Goal: Check status: Check status

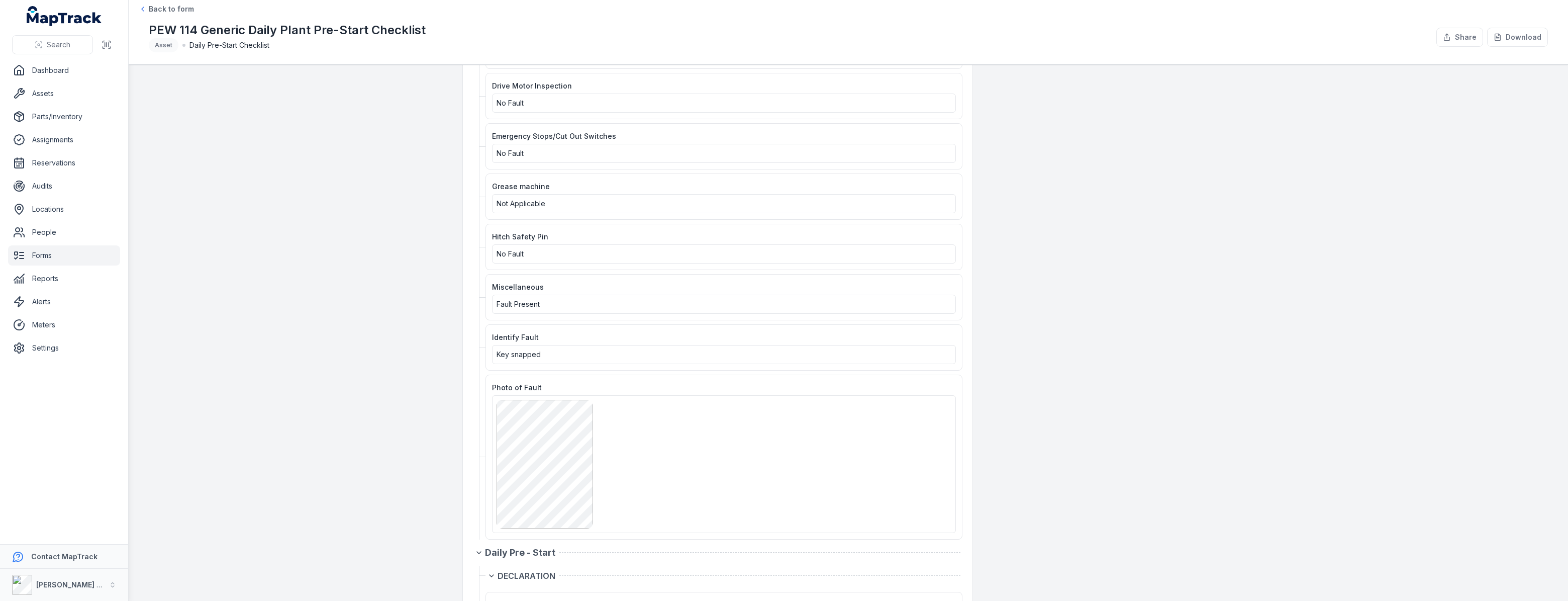
scroll to position [1326, 0]
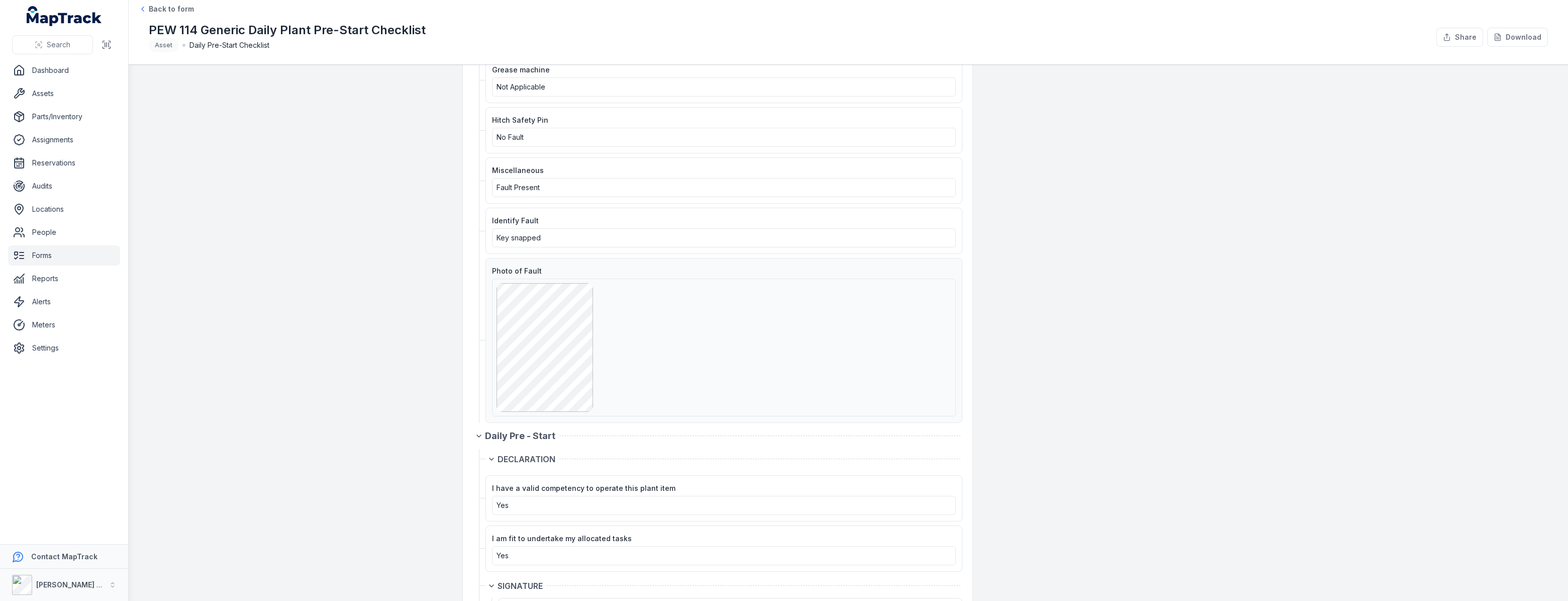
scroll to position [1506, 0]
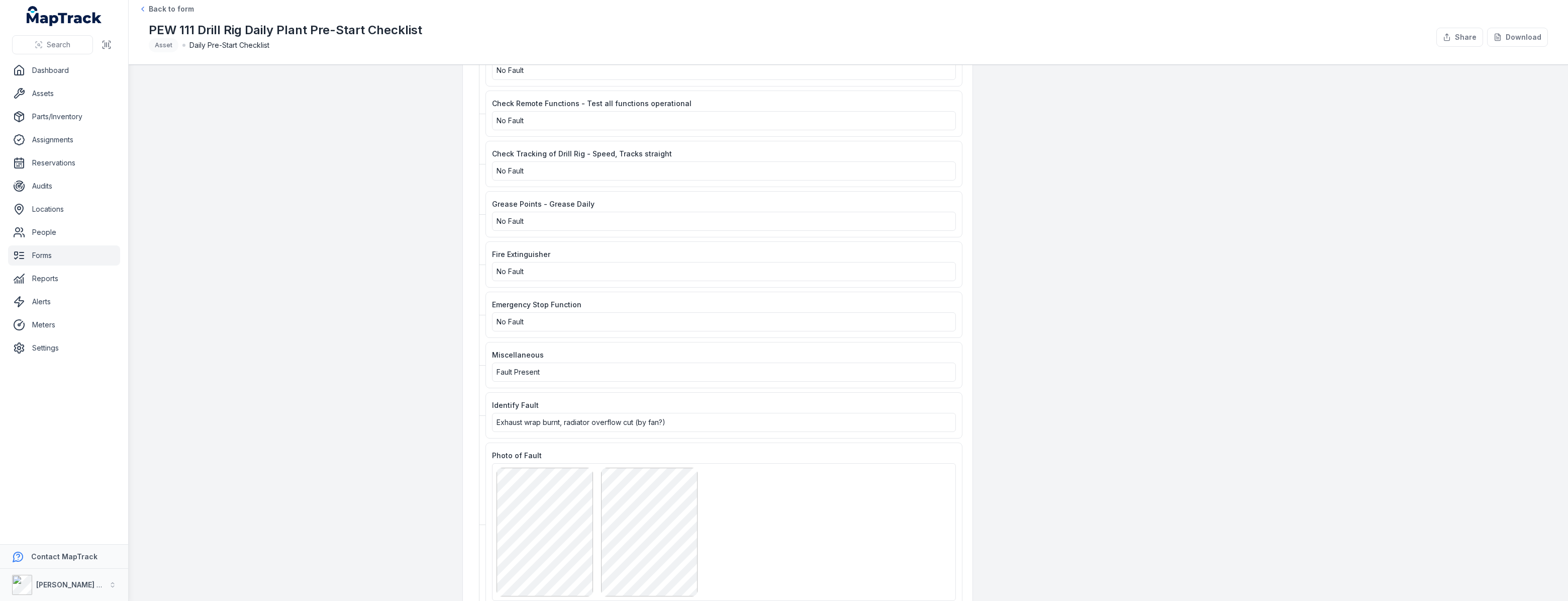
scroll to position [1646, 0]
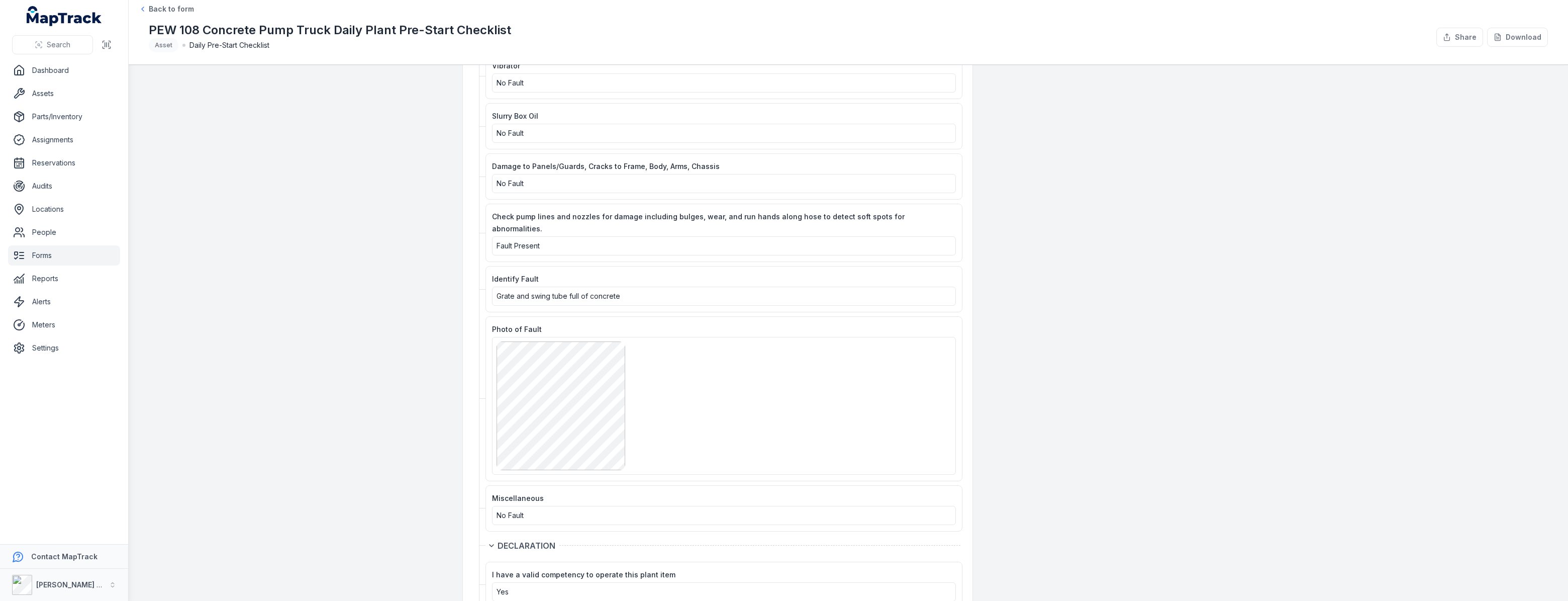
scroll to position [1967, 0]
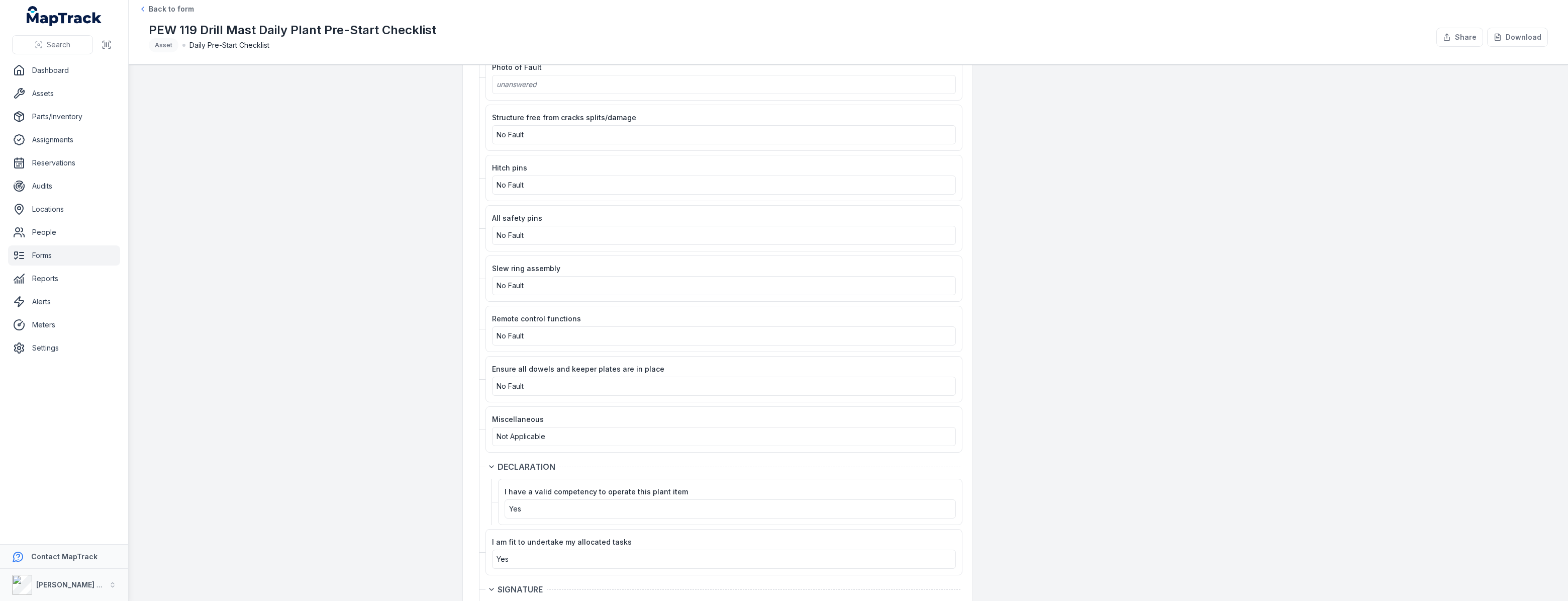
scroll to position [1160, 0]
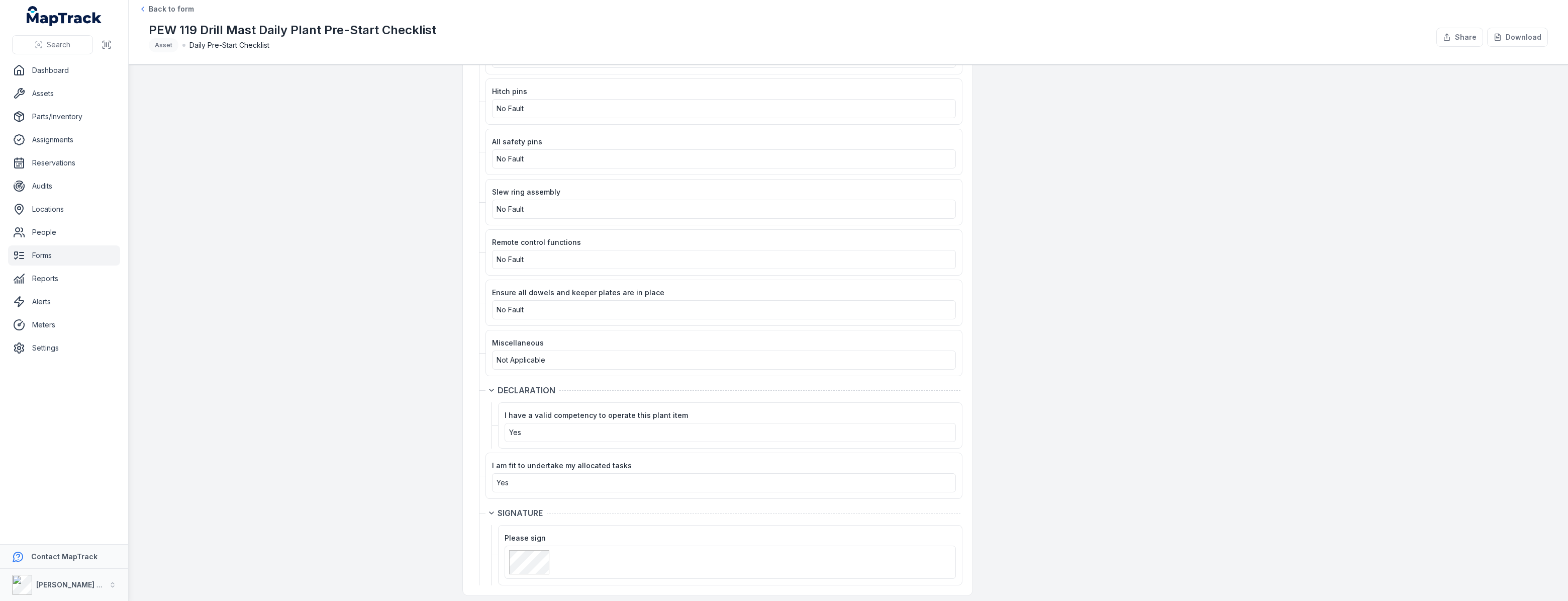
scroll to position [1160, 0]
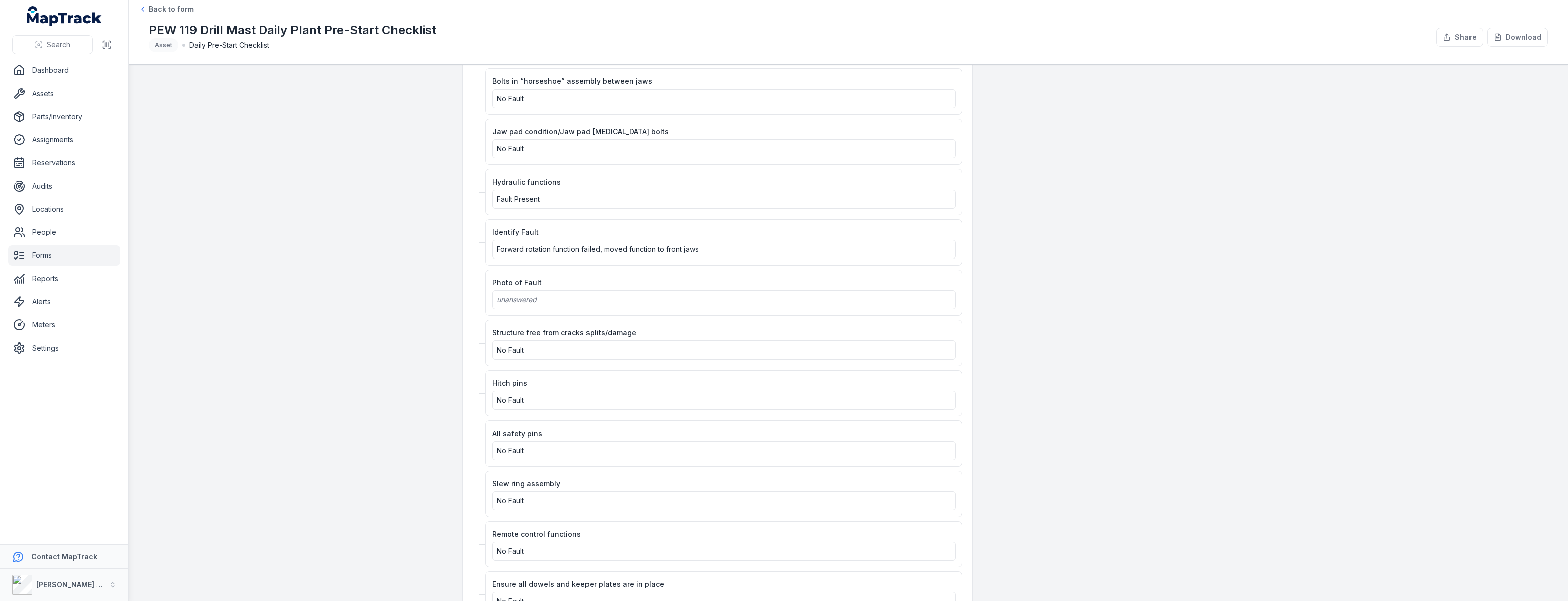
scroll to position [869, 0]
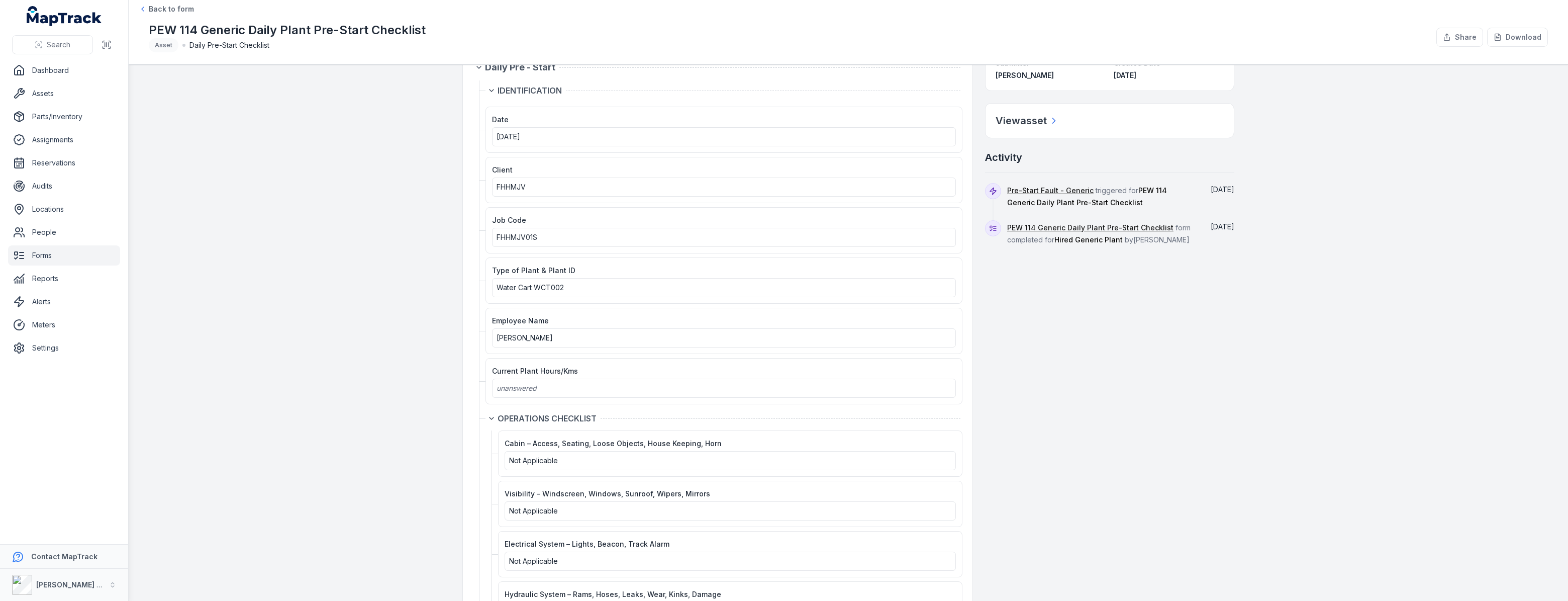
scroll to position [45, 0]
